Goal: Book appointment/travel/reservation

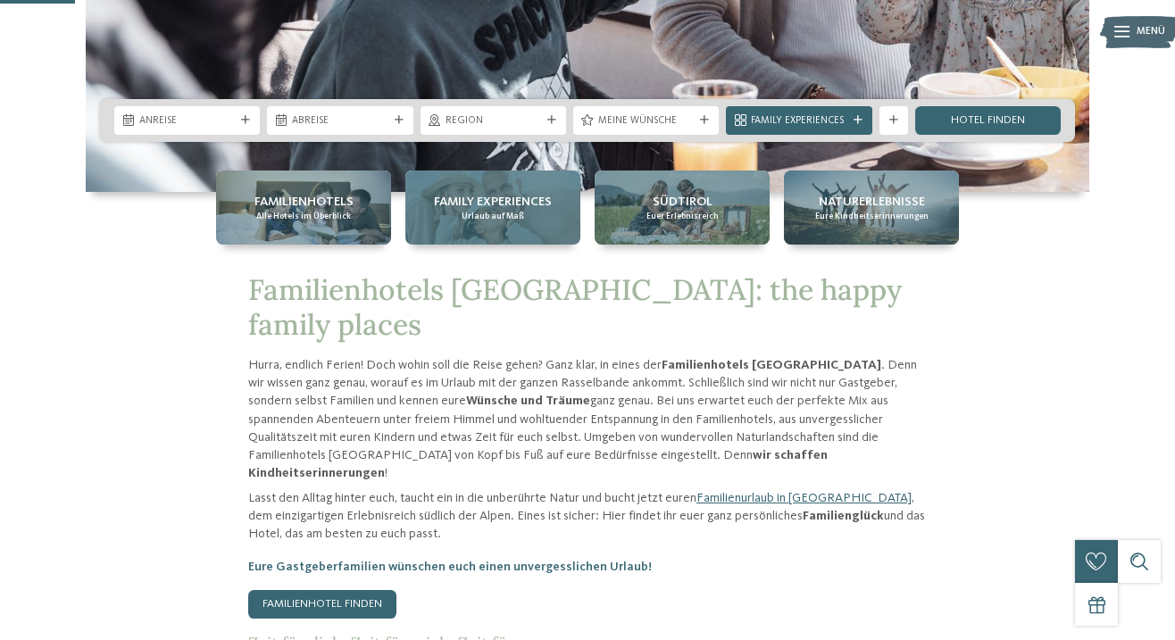
click at [492, 226] on div "Family Experiences Urlaub auf Maß" at bounding box center [492, 208] width 175 height 74
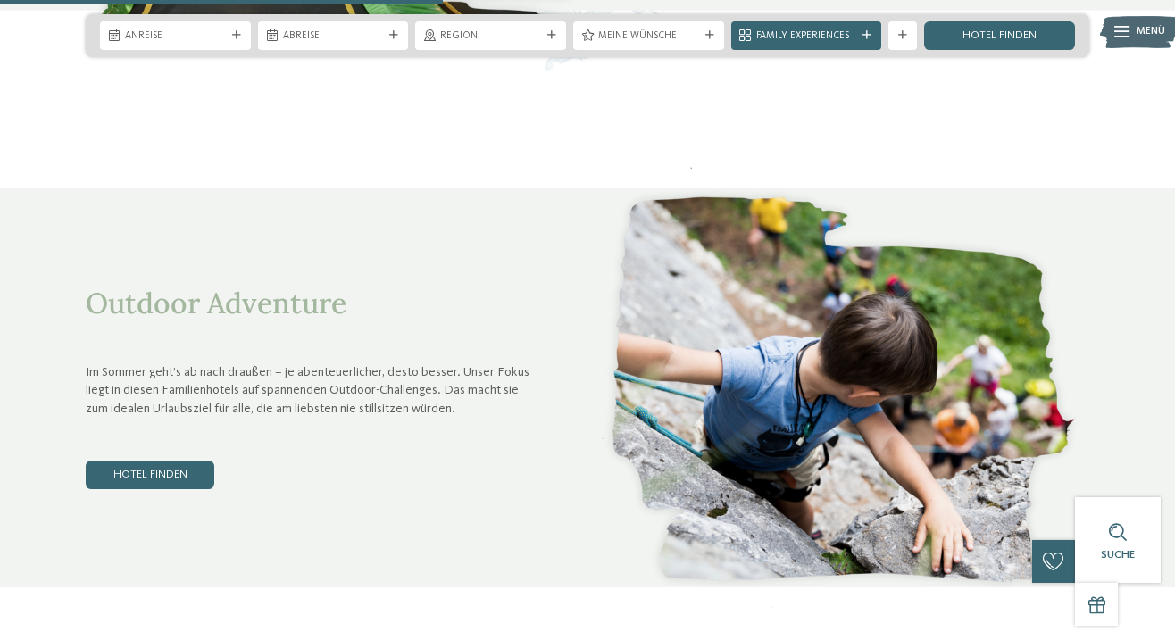
scroll to position [2319, 0]
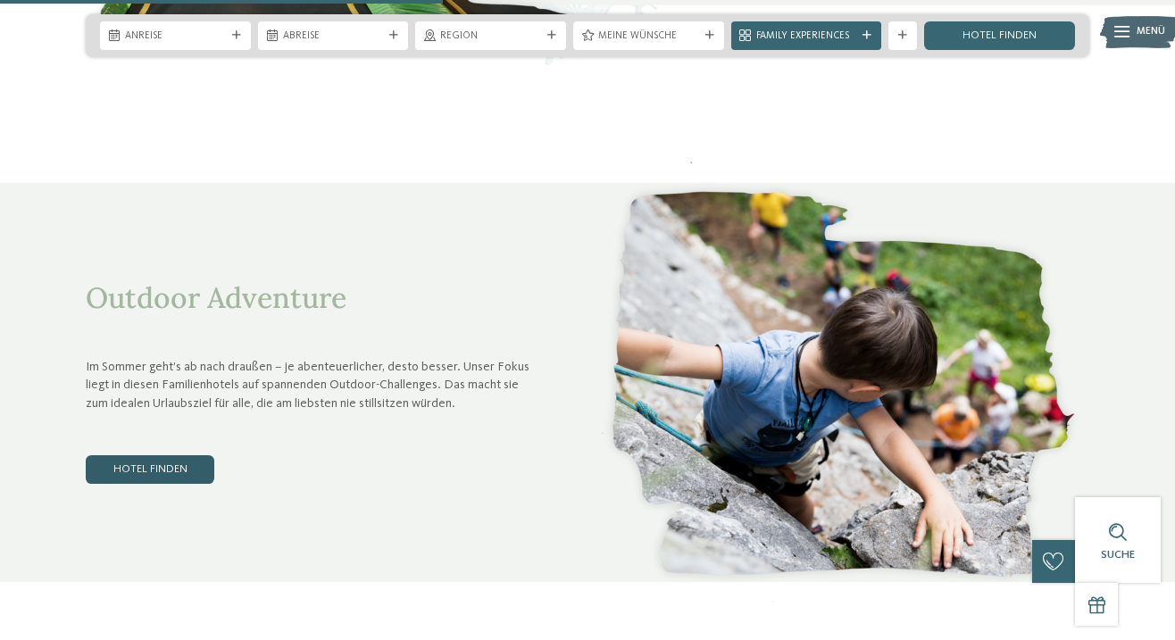
click at [171, 455] on link "Hotel finden" at bounding box center [150, 469] width 129 height 29
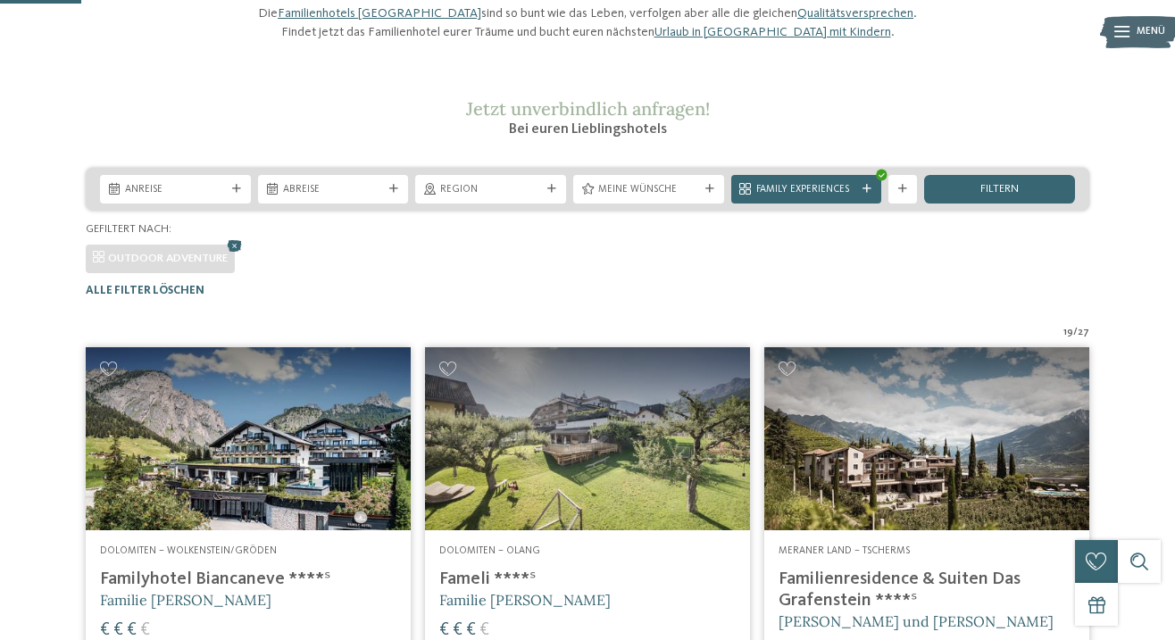
scroll to position [132, 0]
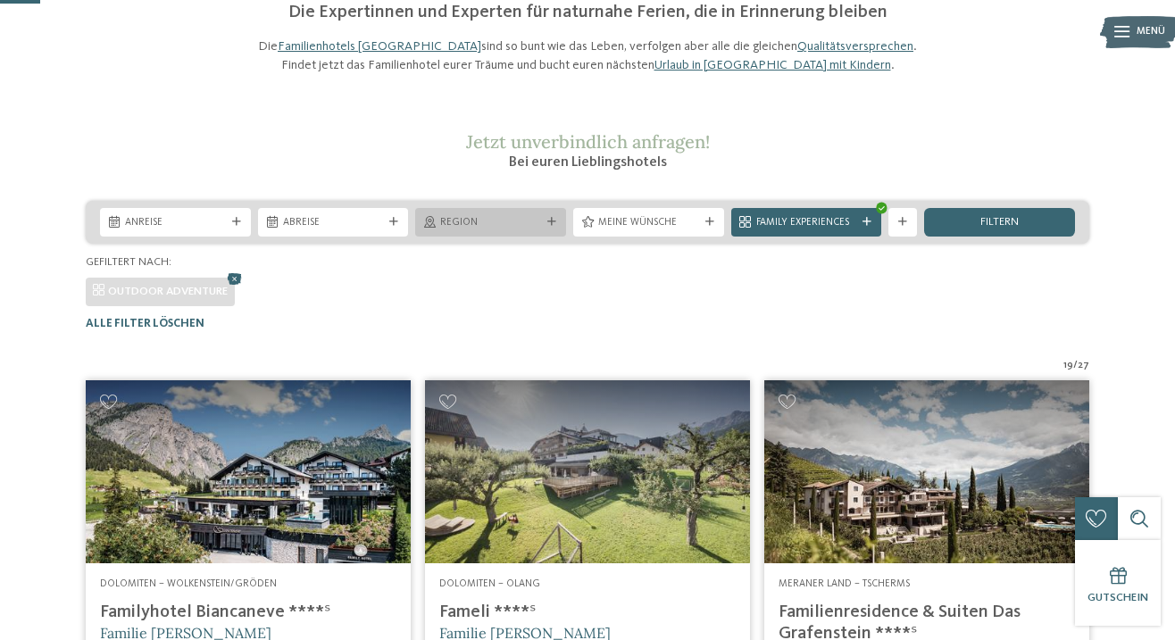
click at [521, 229] on div "Region" at bounding box center [491, 221] width 108 height 15
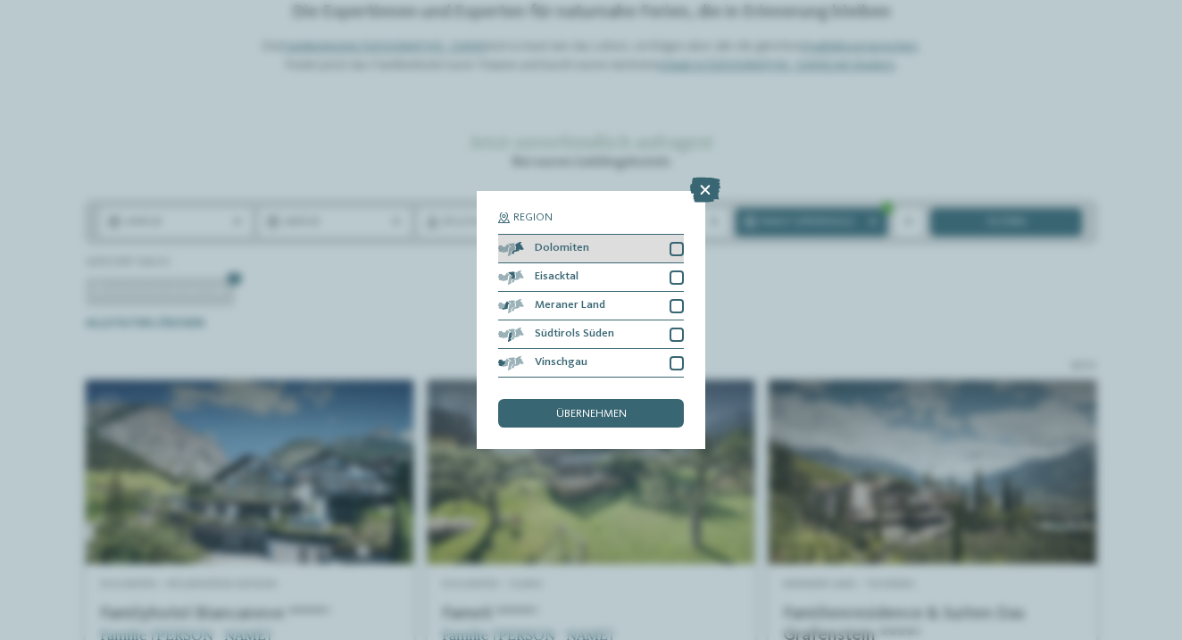
click at [573, 243] on span "Dolomiten" at bounding box center [562, 249] width 54 height 12
click at [590, 409] on span "übernehmen" at bounding box center [591, 415] width 71 height 12
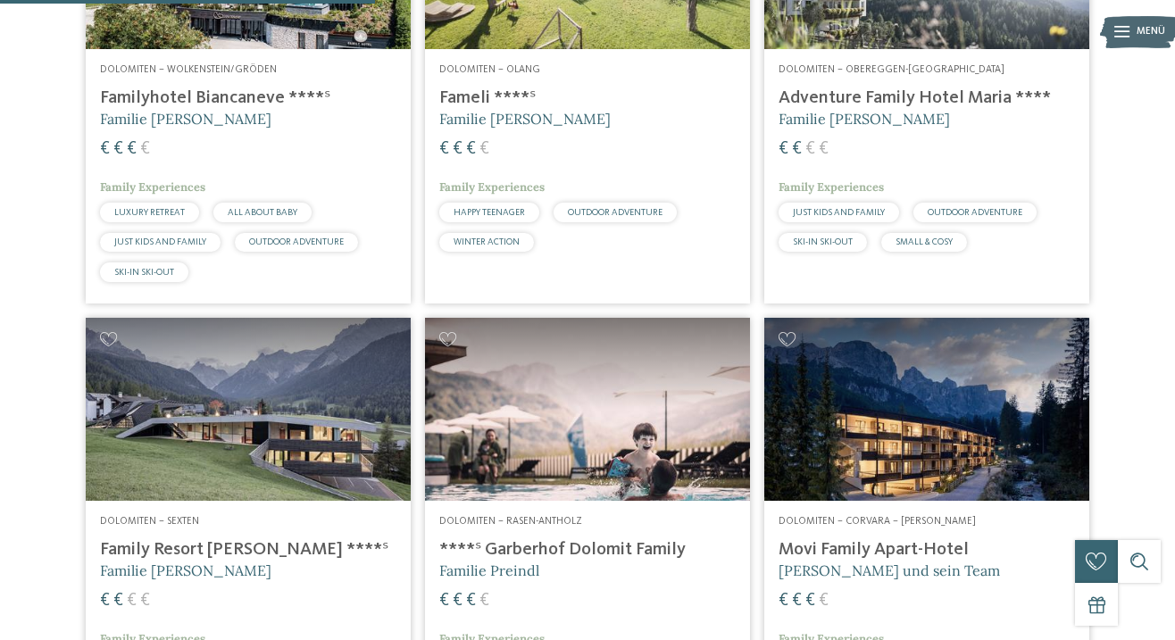
scroll to position [692, 0]
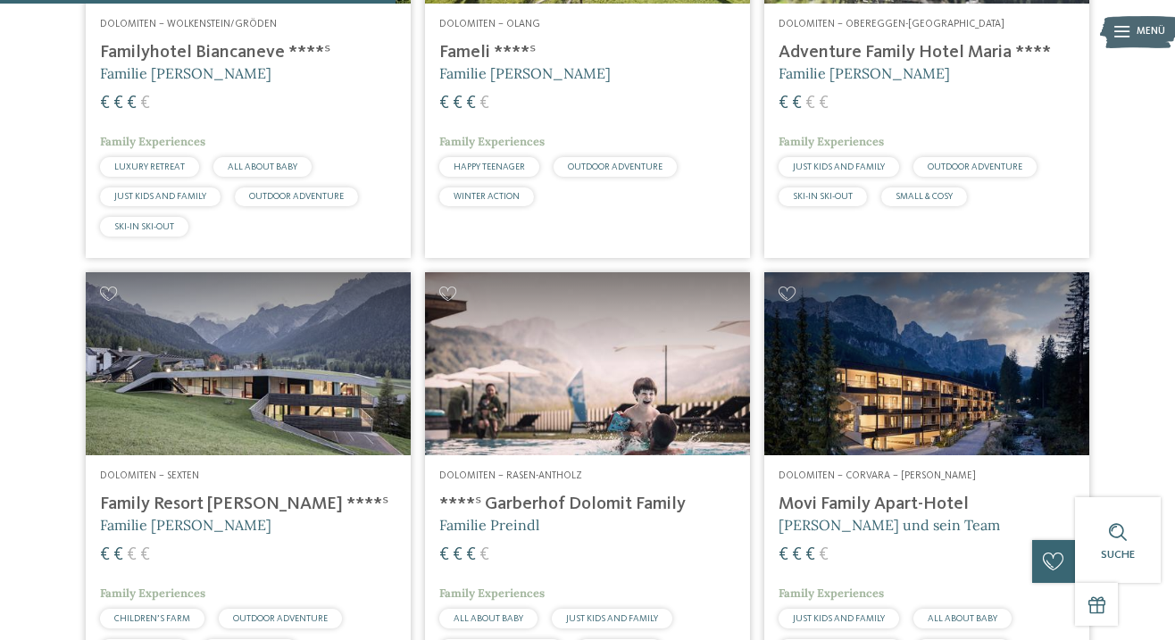
click at [207, 515] on h4 "Family Resort [PERSON_NAME] ****ˢ" at bounding box center [248, 504] width 296 height 21
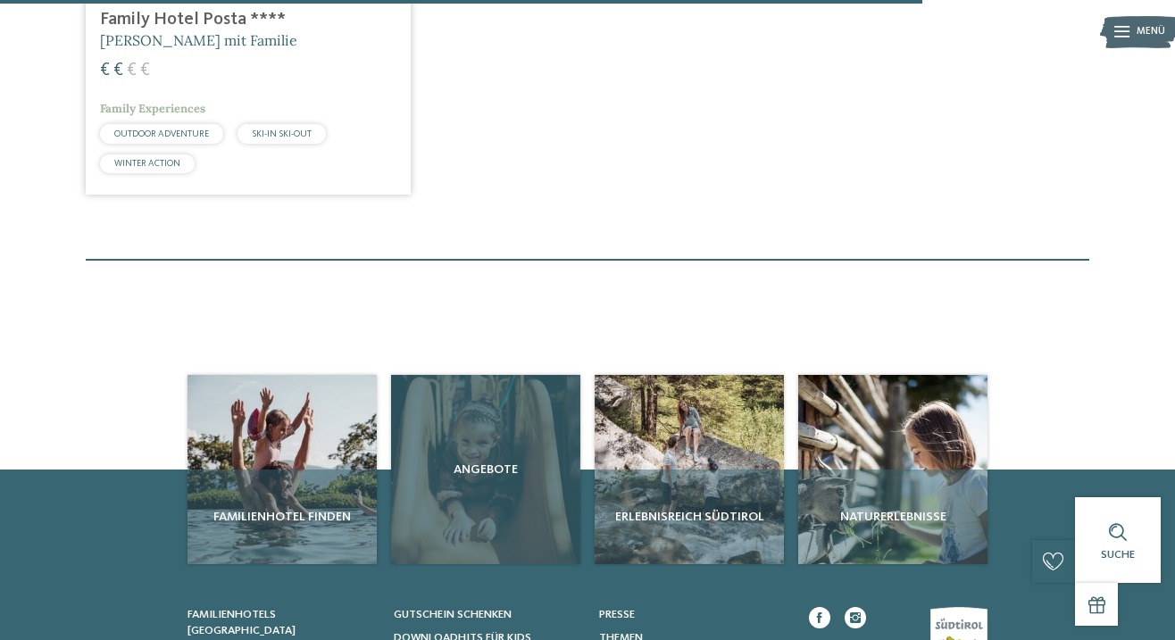
scroll to position [1642, 0]
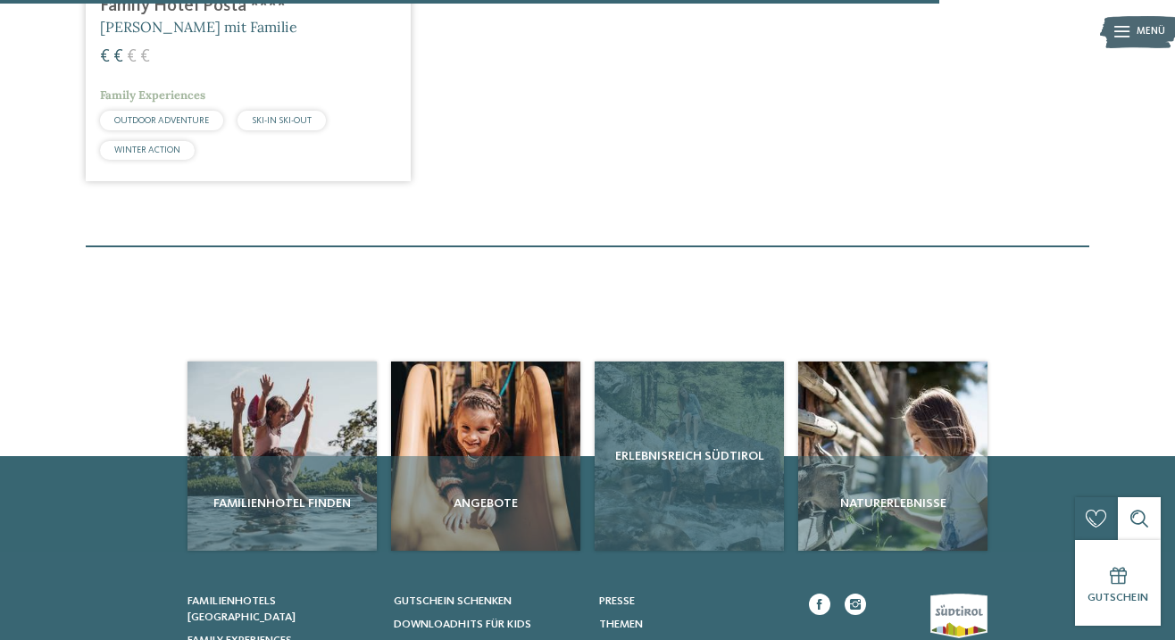
click at [680, 465] on span "Erlebnisreich Südtirol" at bounding box center [689, 456] width 175 height 18
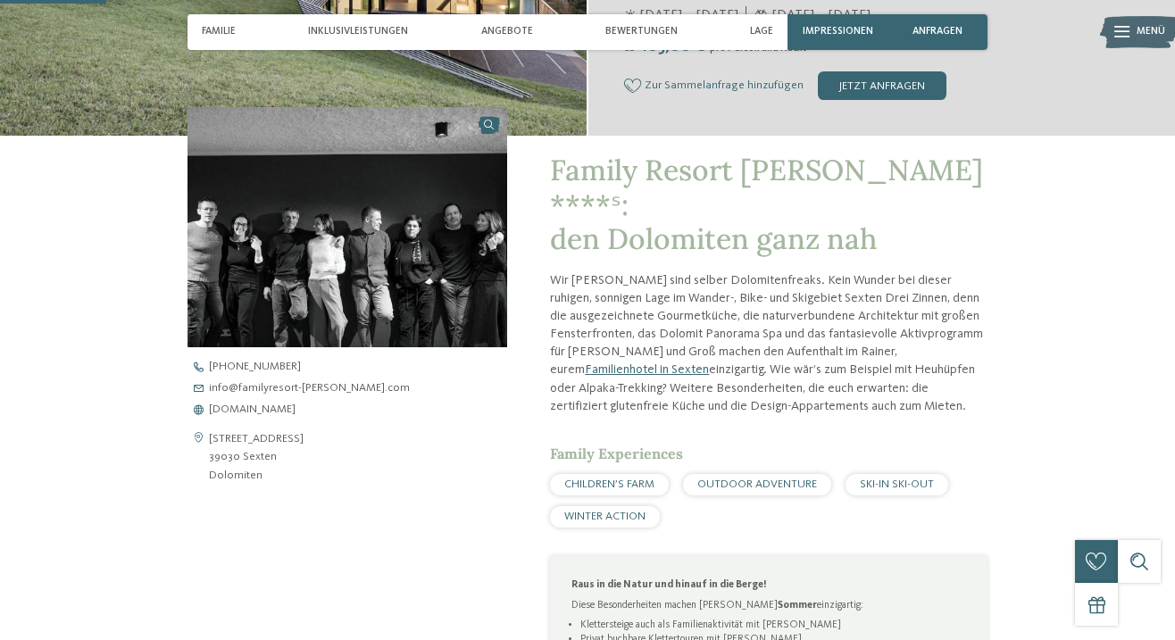
scroll to position [407, 0]
click at [296, 410] on span "www.familyresort-rainer.com" at bounding box center [252, 410] width 87 height 12
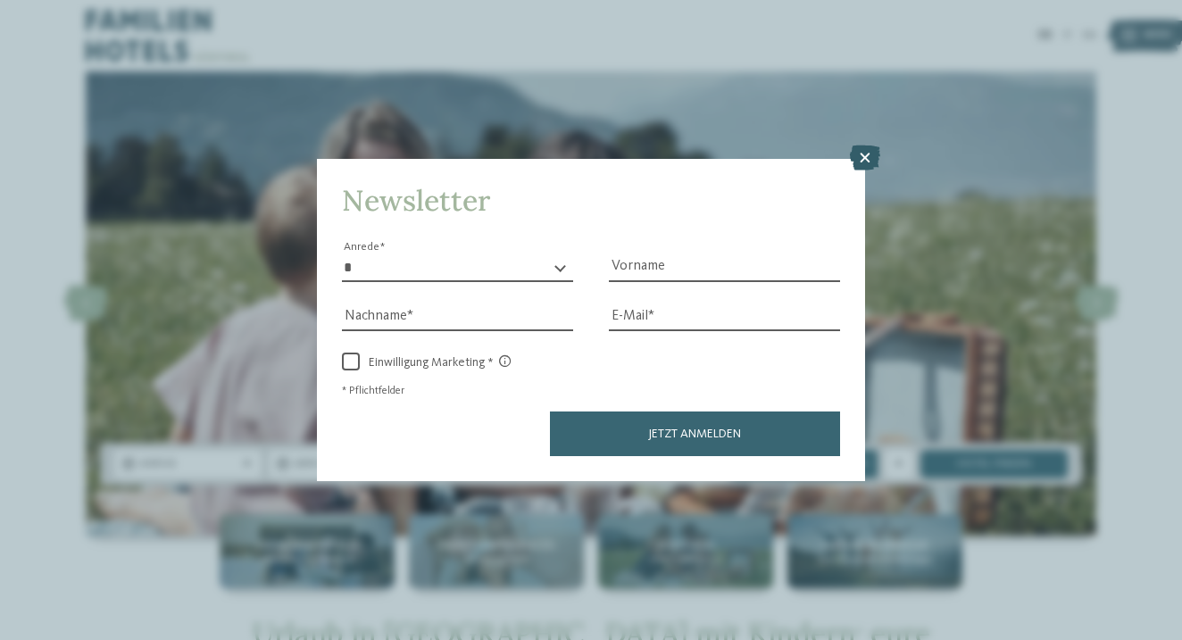
click at [871, 146] on icon at bounding box center [865, 158] width 30 height 25
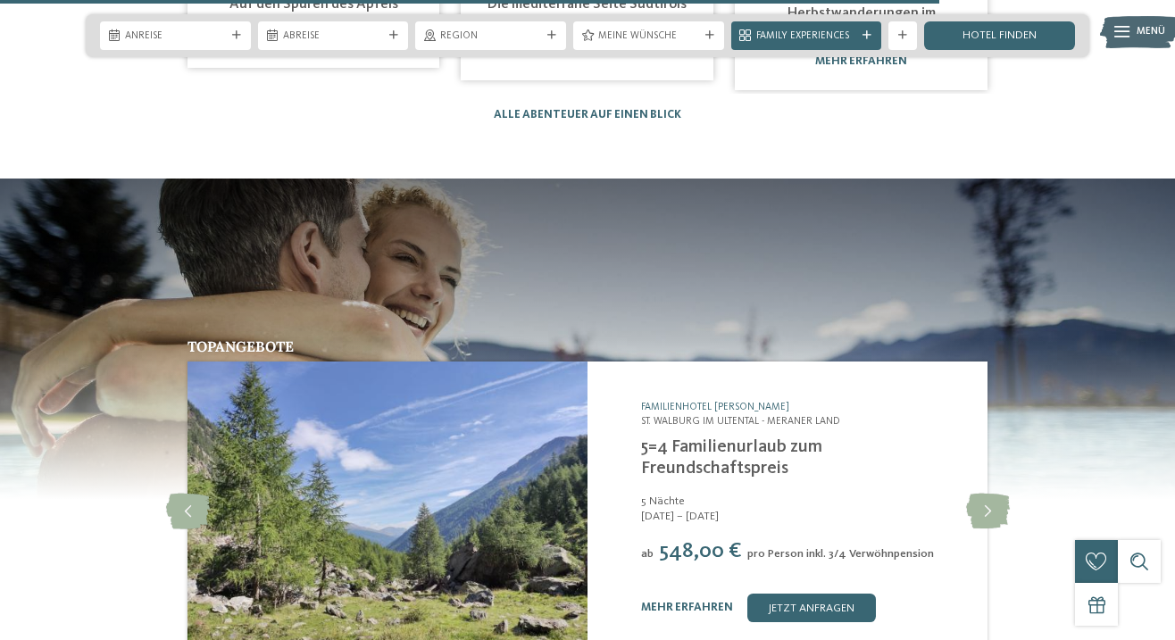
scroll to position [3045, 0]
